Goal: Task Accomplishment & Management: Use online tool/utility

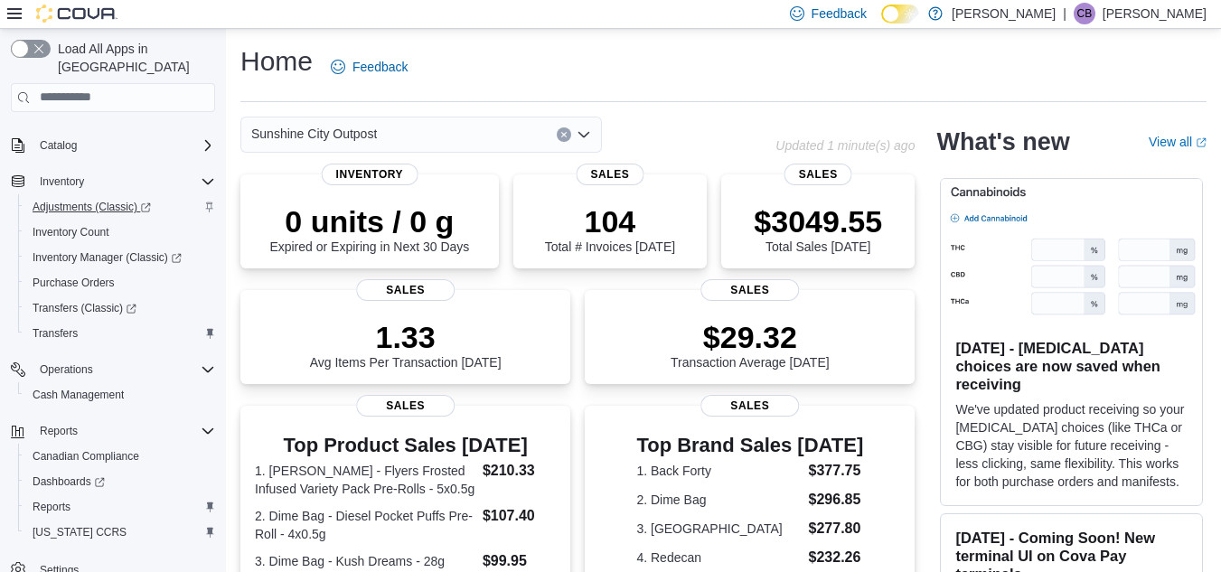
scroll to position [207, 0]
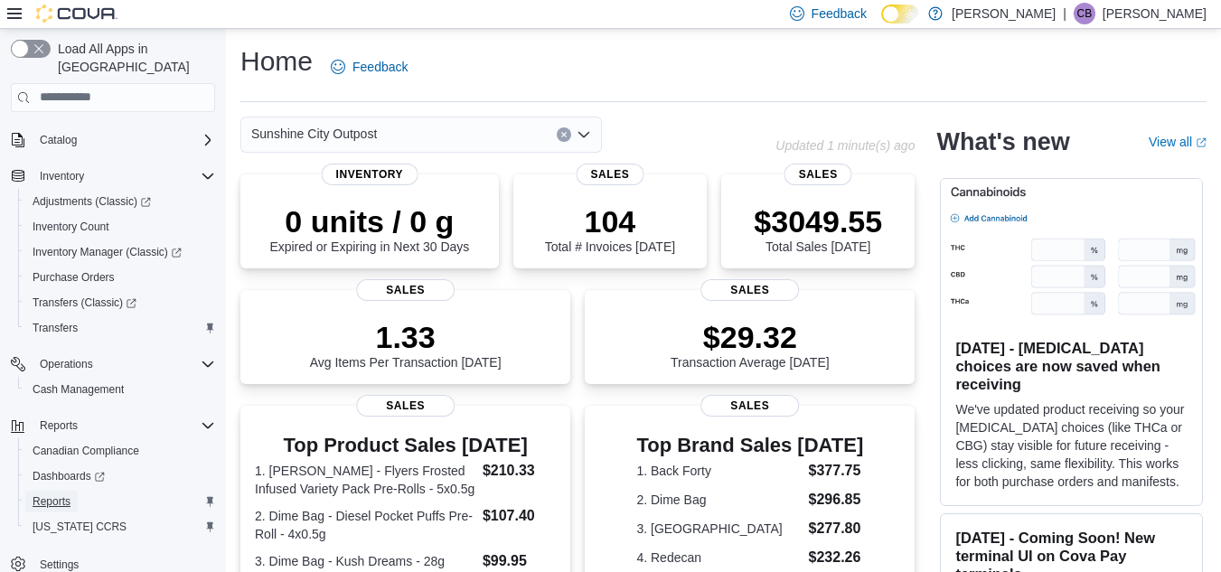
click at [52, 495] on span "Reports" at bounding box center [52, 502] width 38 height 14
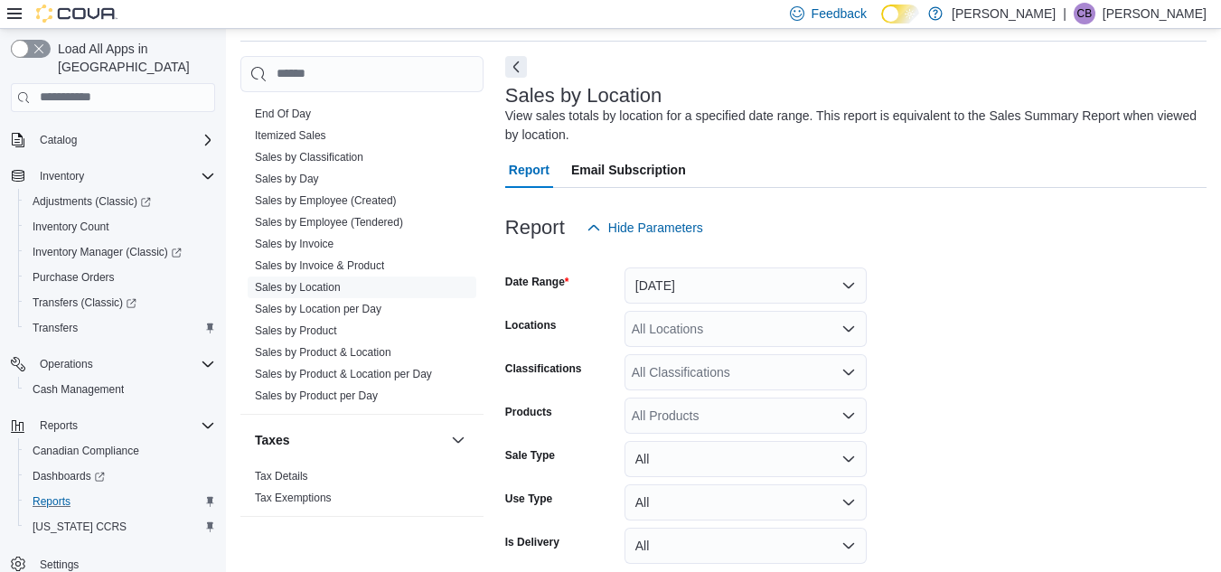
scroll to position [1314, 0]
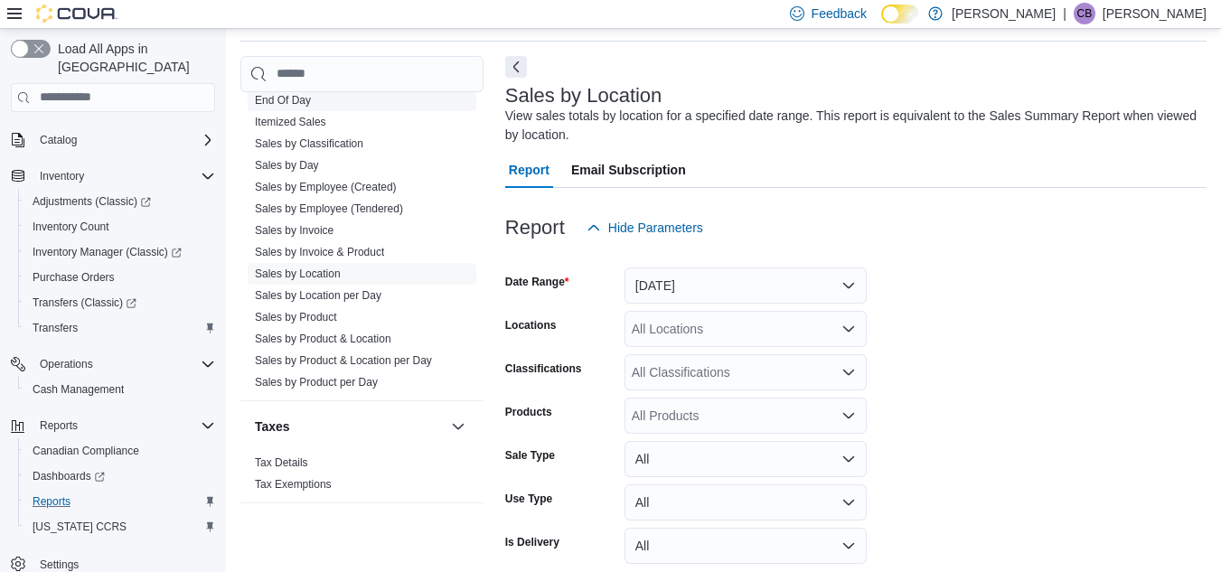
click at [315, 101] on span "End Of Day" at bounding box center [362, 101] width 229 height 22
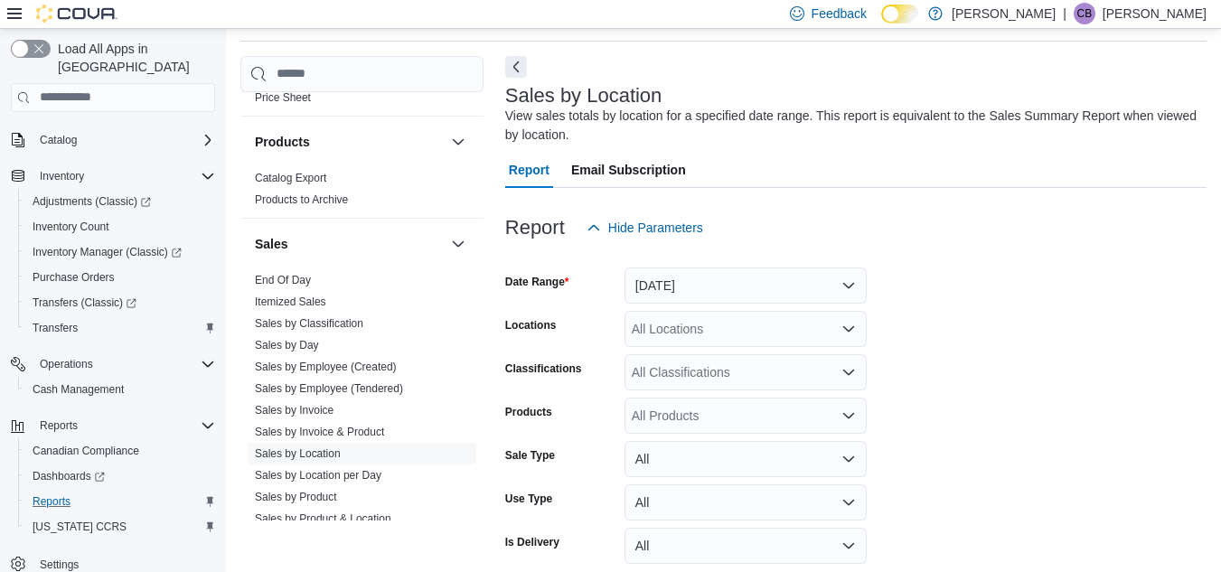
scroll to position [1133, 0]
click at [297, 287] on link "End Of Day" at bounding box center [283, 281] width 56 height 13
click at [297, 254] on button "Sales" at bounding box center [349, 245] width 189 height 18
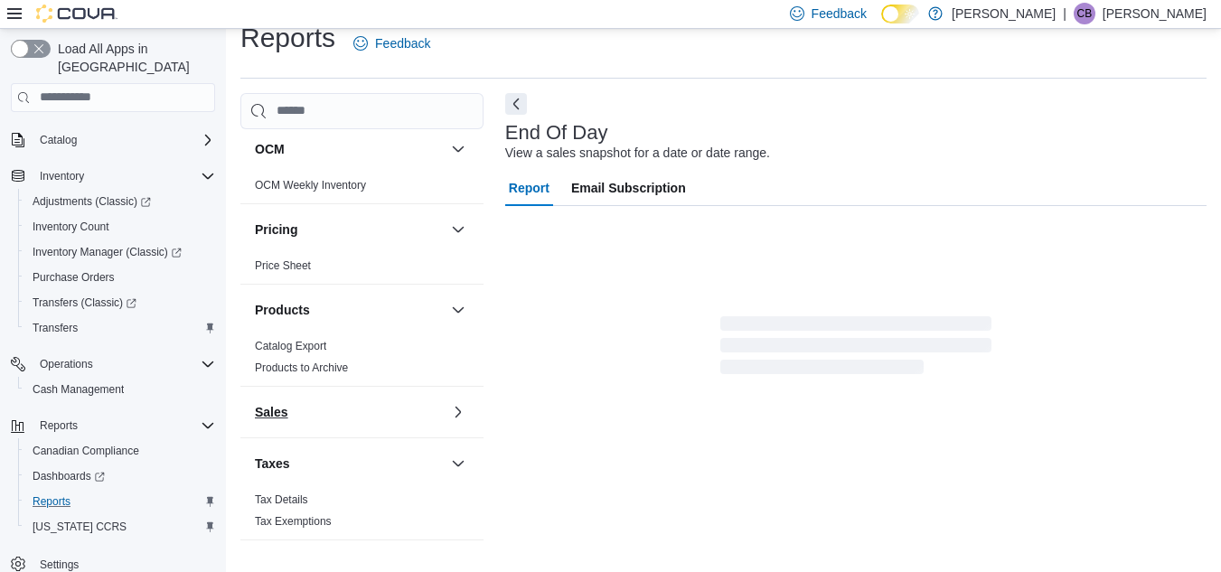
scroll to position [1003, 0]
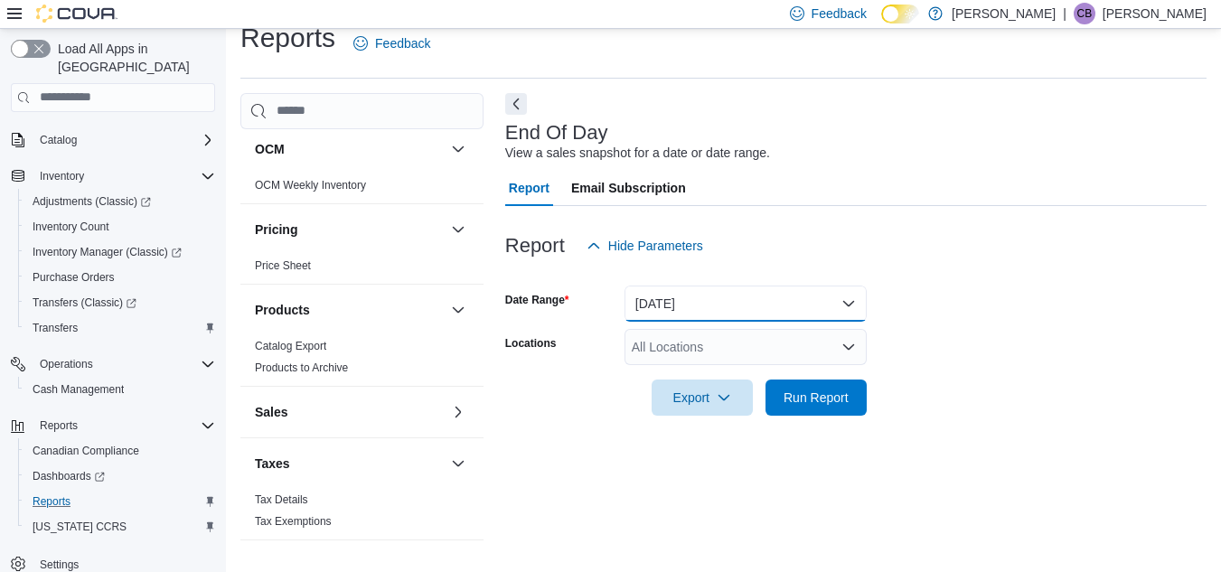
click at [694, 301] on button "[DATE]" at bounding box center [746, 304] width 242 height 36
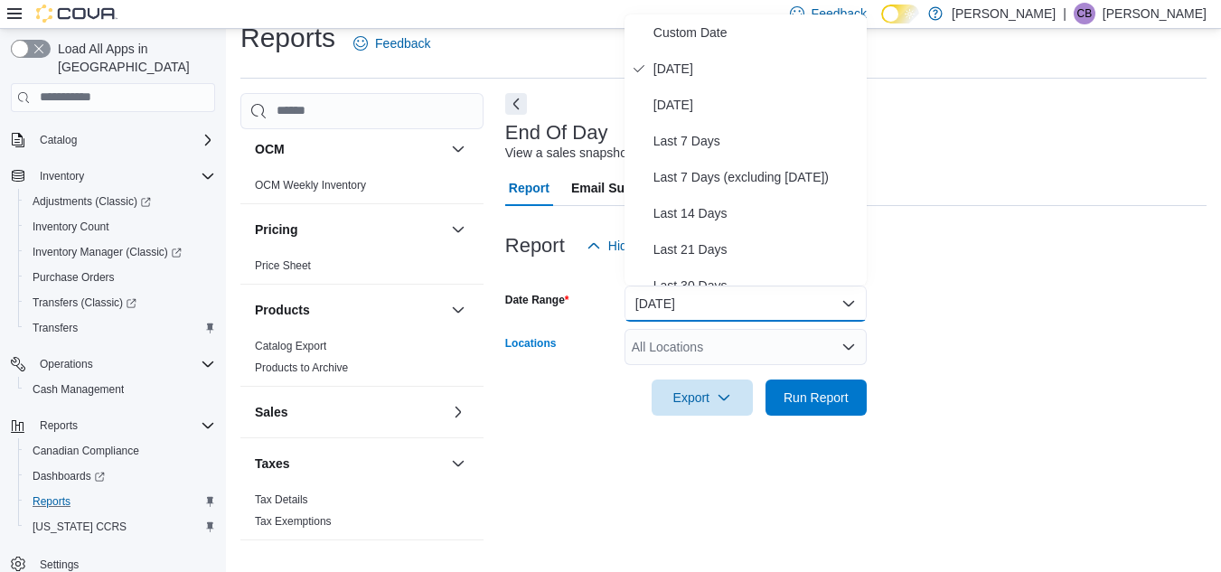
click at [782, 353] on div "All Locations" at bounding box center [746, 347] width 242 height 36
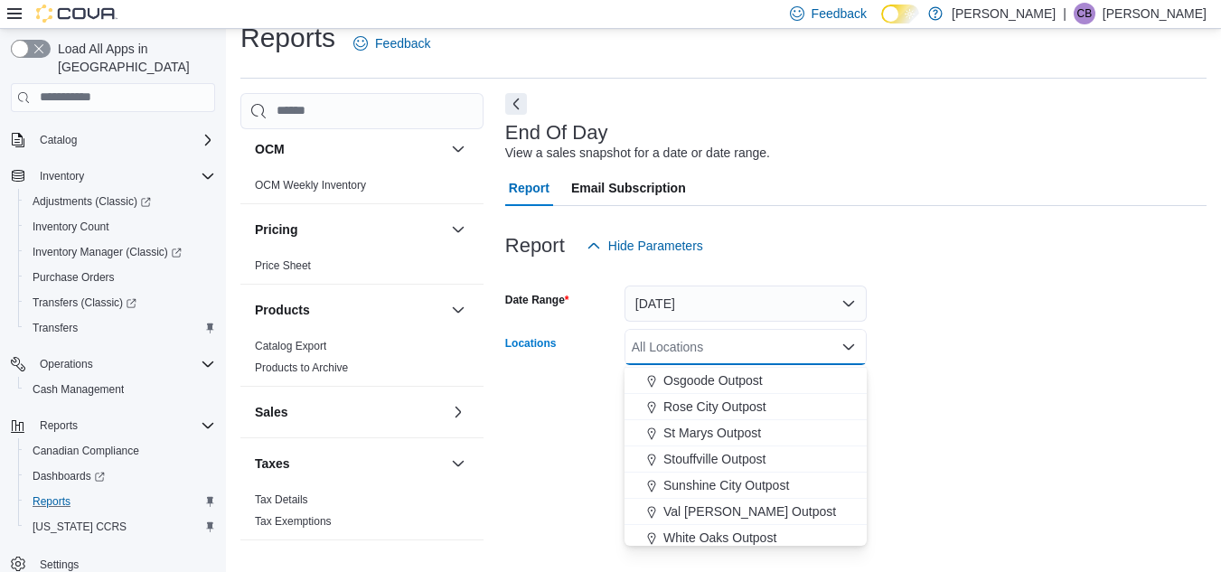
scroll to position [475, 0]
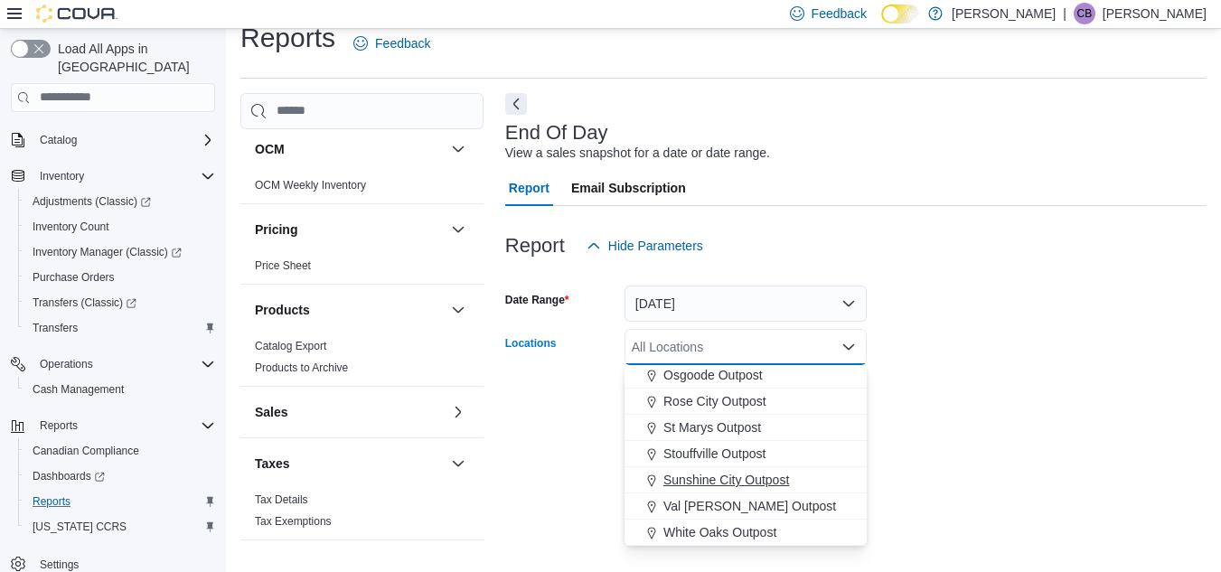
click at [731, 483] on span "Sunshine City Outpost" at bounding box center [727, 480] width 126 height 18
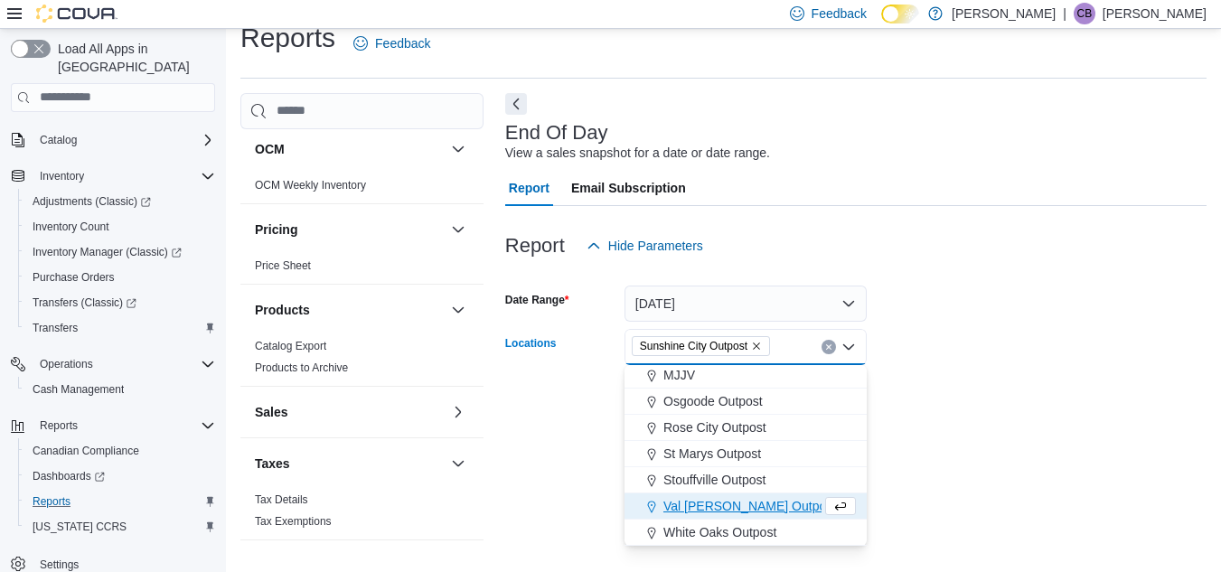
scroll to position [448, 0]
click at [1018, 453] on div "End Of Day View a sales snapshot for a date or date range. Report Email Subscri…" at bounding box center [856, 326] width 702 height 466
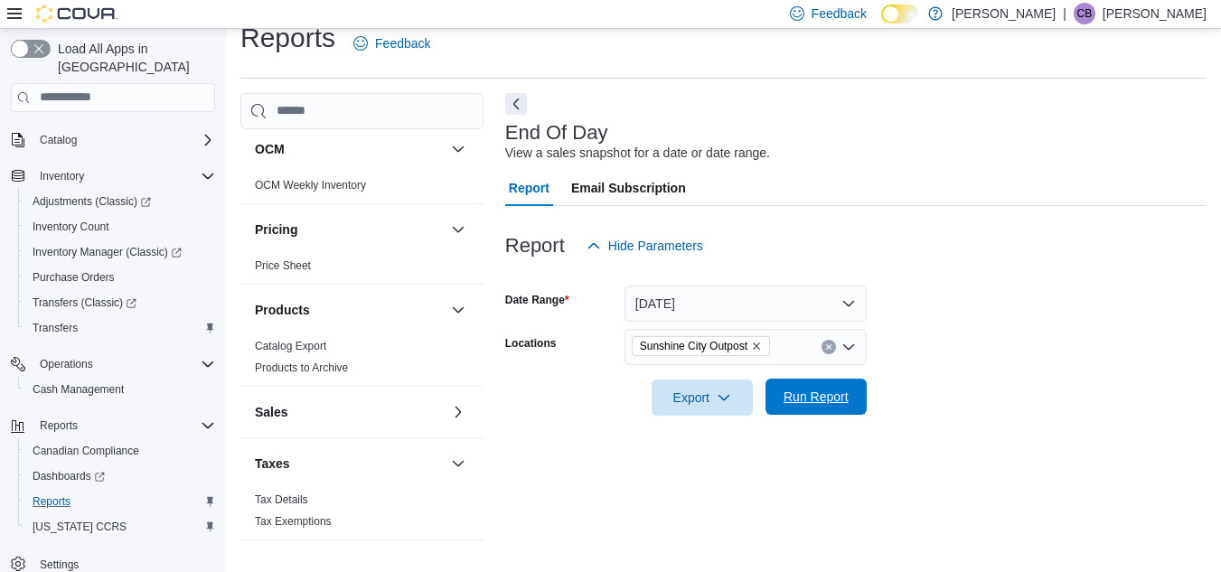
click at [800, 404] on span "Run Report" at bounding box center [816, 397] width 65 height 18
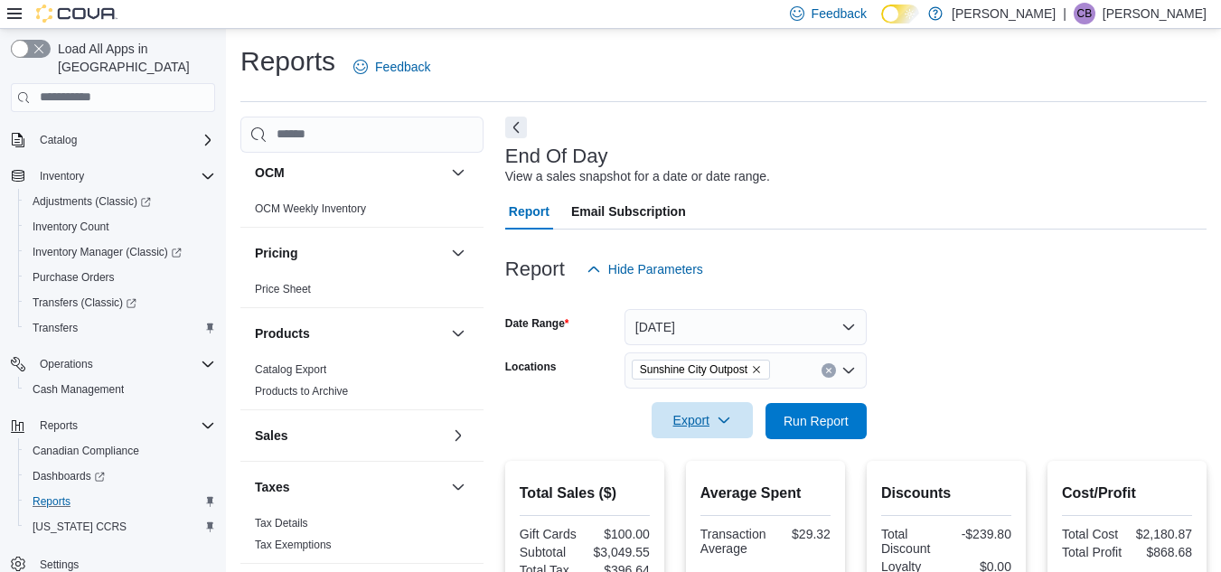
click at [722, 412] on span "Export" at bounding box center [703, 420] width 80 height 36
click at [709, 497] on span "Export to Pdf" at bounding box center [705, 493] width 81 height 14
